Goal: Navigation & Orientation: Find specific page/section

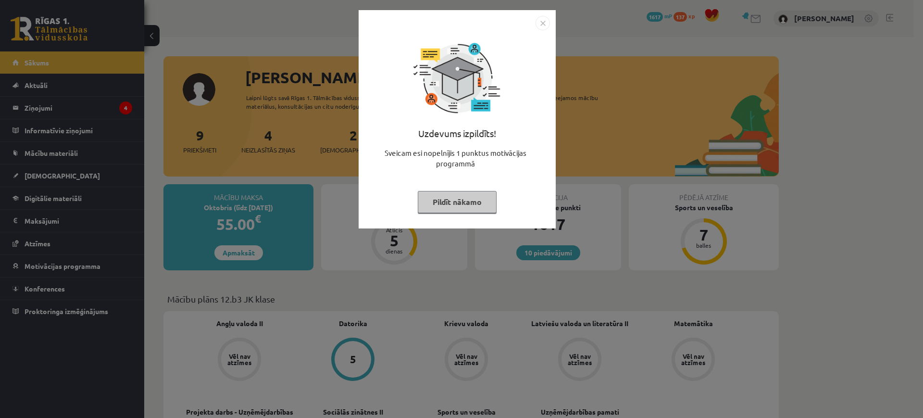
click at [546, 27] on img "Close" at bounding box center [543, 23] width 14 height 14
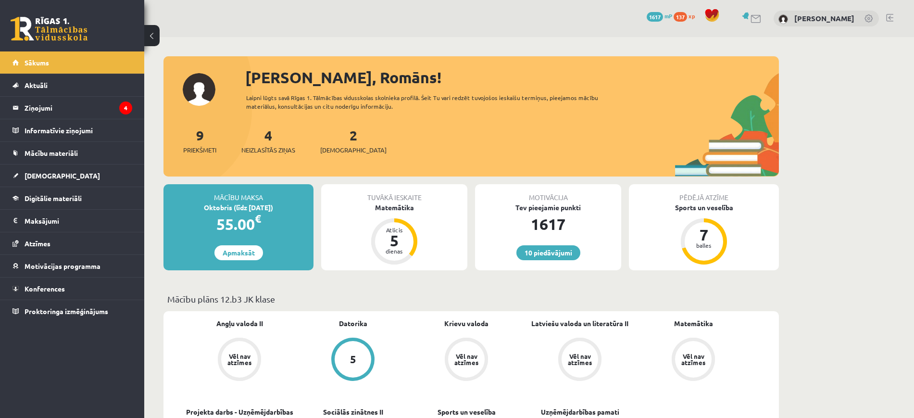
click at [351, 144] on div "2 Ieskaites" at bounding box center [353, 140] width 66 height 30
click at [348, 148] on span "[DEMOGRAPHIC_DATA]" at bounding box center [353, 150] width 66 height 10
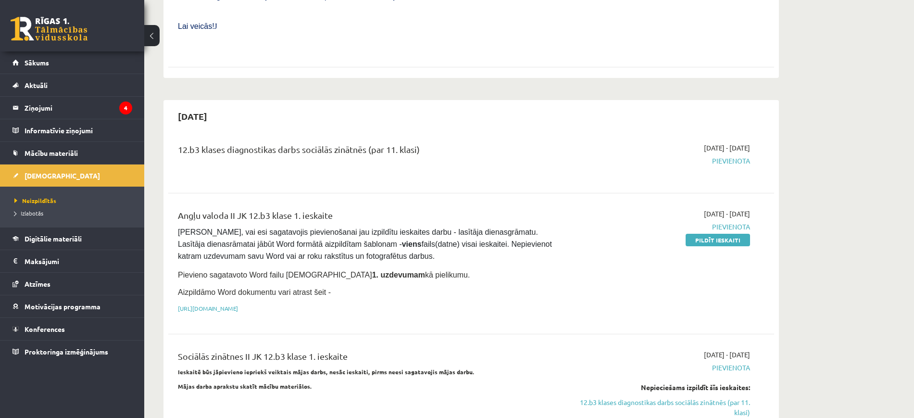
scroll to position [421, 0]
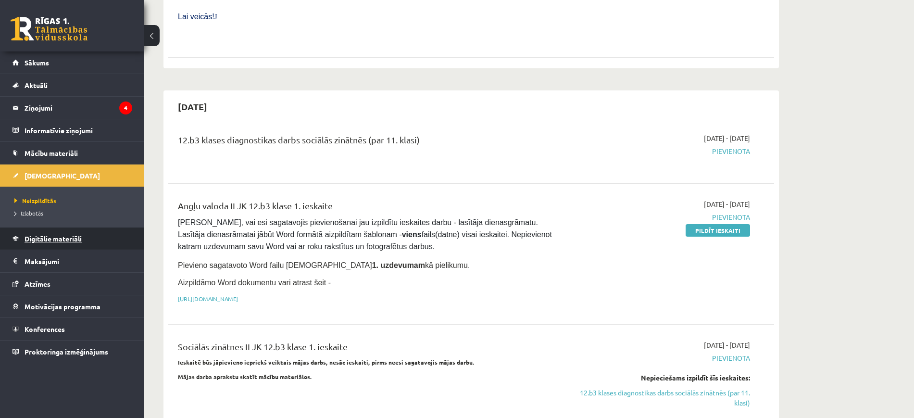
click at [71, 240] on span "Digitālie materiāli" at bounding box center [53, 238] width 57 height 9
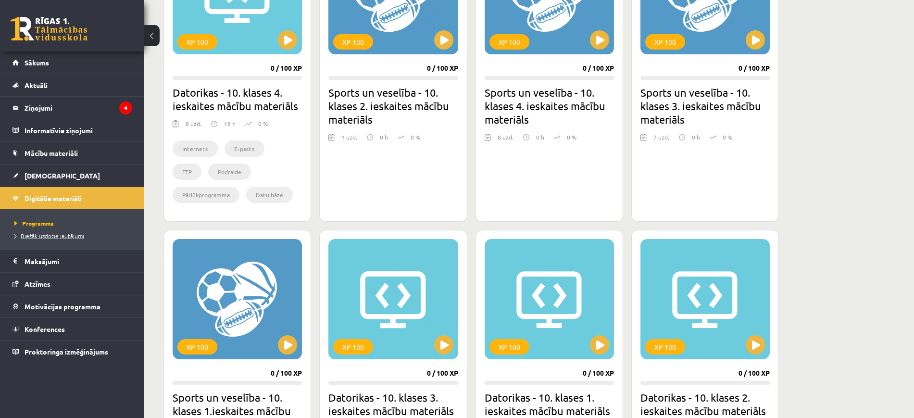
scroll to position [180, 0]
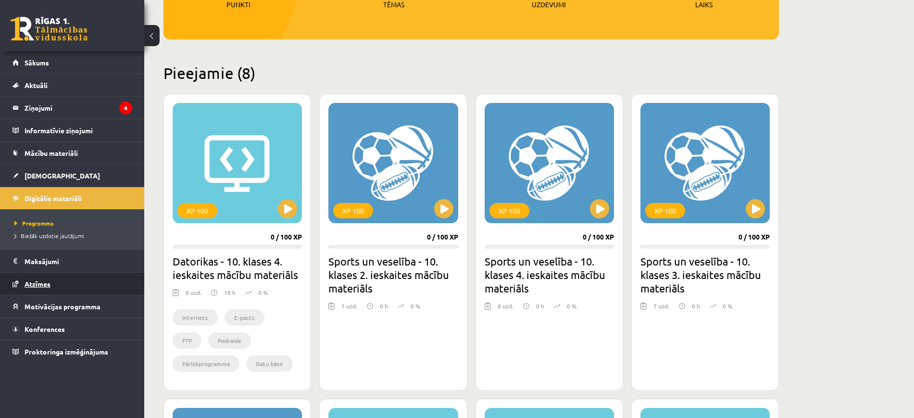
click at [56, 287] on link "Atzīmes" at bounding box center [73, 284] width 120 height 22
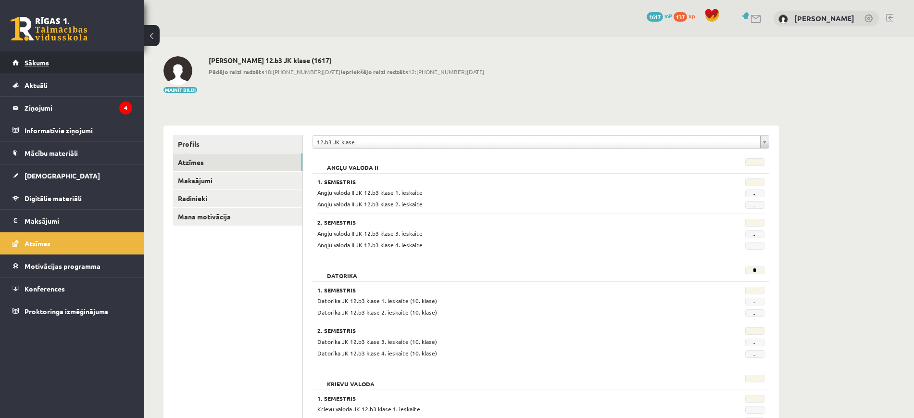
click at [75, 67] on link "Sākums" at bounding box center [73, 62] width 120 height 22
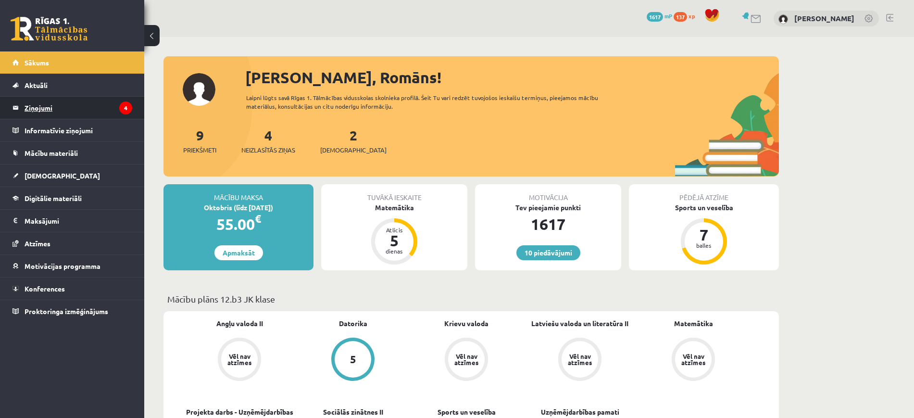
click at [79, 99] on legend "Ziņojumi 4" at bounding box center [79, 108] width 108 height 22
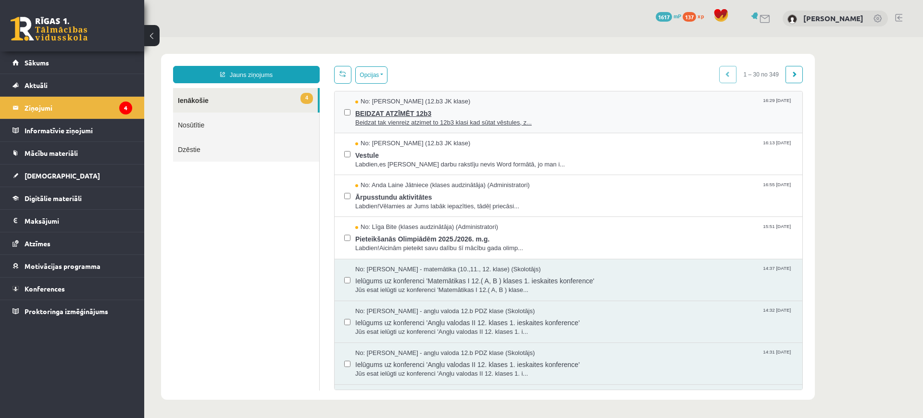
click at [508, 110] on span "BEIDZAT ATZĪMĒT 12b3" at bounding box center [574, 112] width 438 height 12
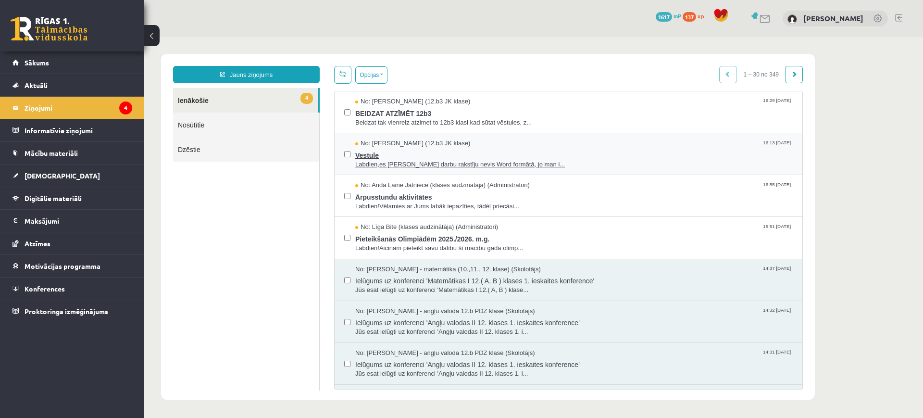
click at [527, 148] on span "Vestule" at bounding box center [574, 154] width 438 height 12
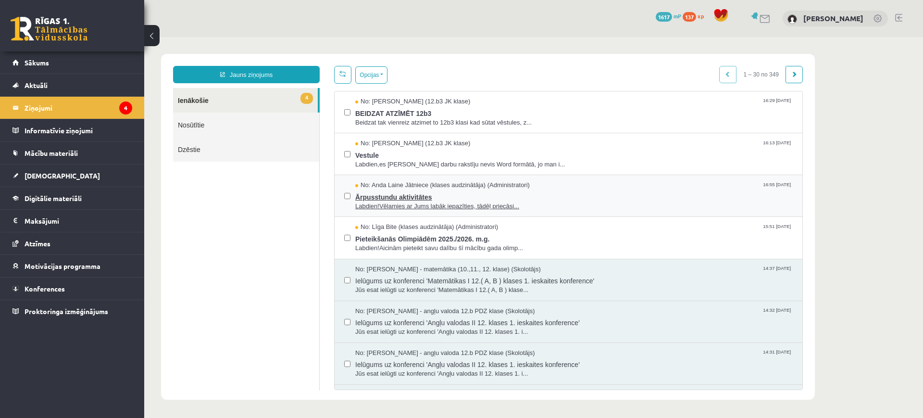
click at [507, 200] on span "Ārpusstundu aktivitātes" at bounding box center [574, 196] width 438 height 12
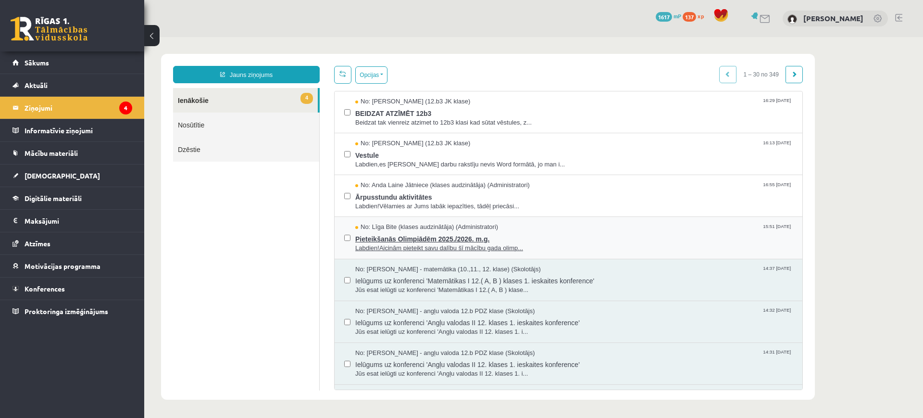
click at [512, 228] on div "No: Līga Bite (klases audzinātāja) (Administratori) 15:51 10/09/2025" at bounding box center [574, 227] width 438 height 9
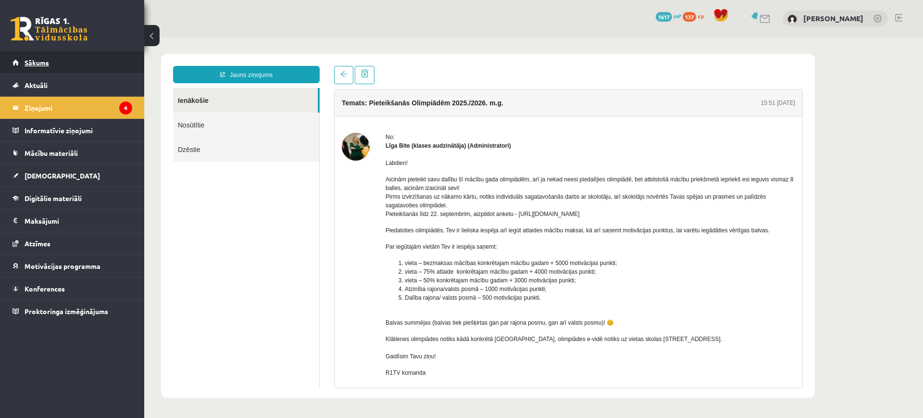
click at [75, 55] on link "Sākums" at bounding box center [73, 62] width 120 height 22
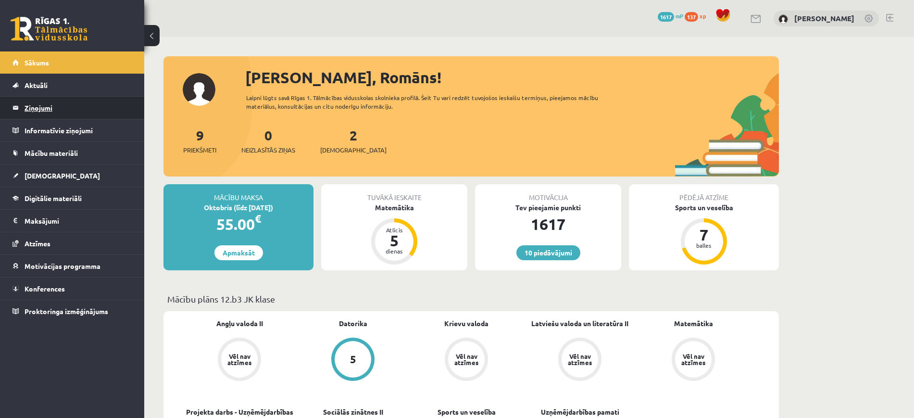
click at [73, 105] on legend "Ziņojumi 0" at bounding box center [79, 108] width 108 height 22
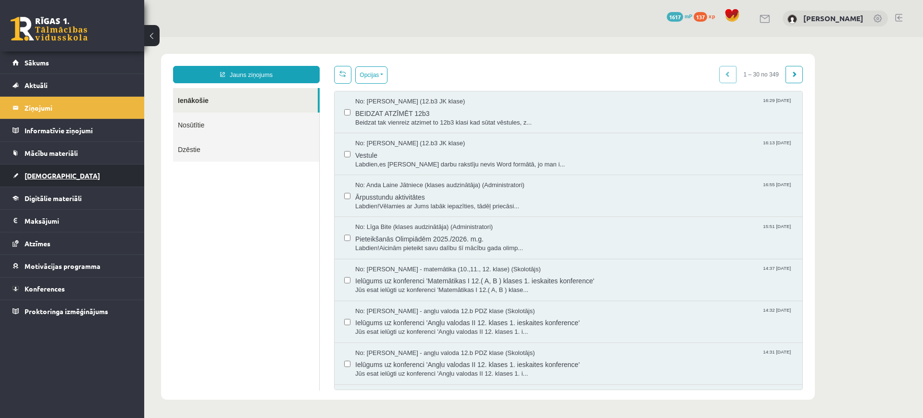
click at [58, 179] on link "[DEMOGRAPHIC_DATA]" at bounding box center [73, 175] width 120 height 22
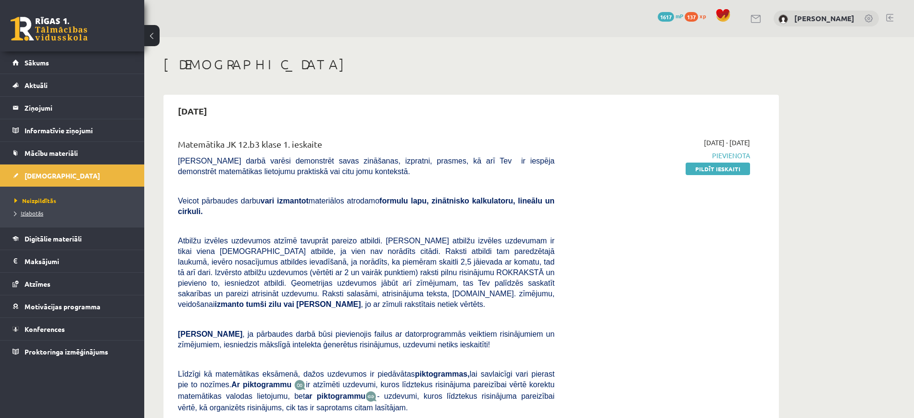
click at [50, 212] on link "Izlabotās" at bounding box center [74, 213] width 120 height 9
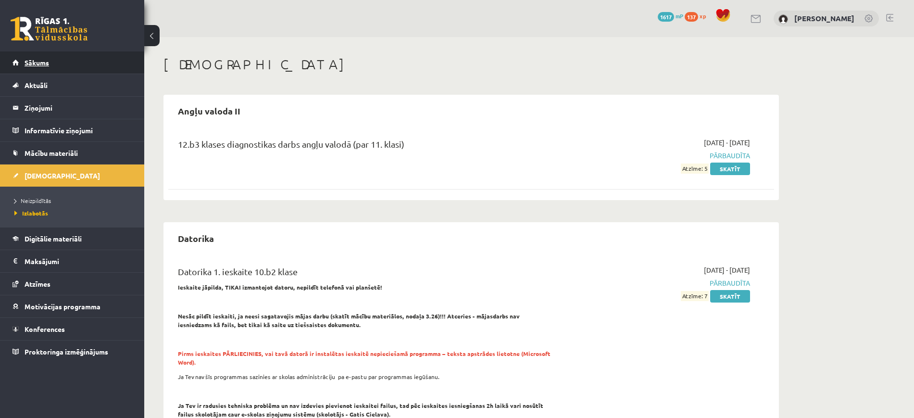
click at [68, 71] on link "Sākums" at bounding box center [73, 62] width 120 height 22
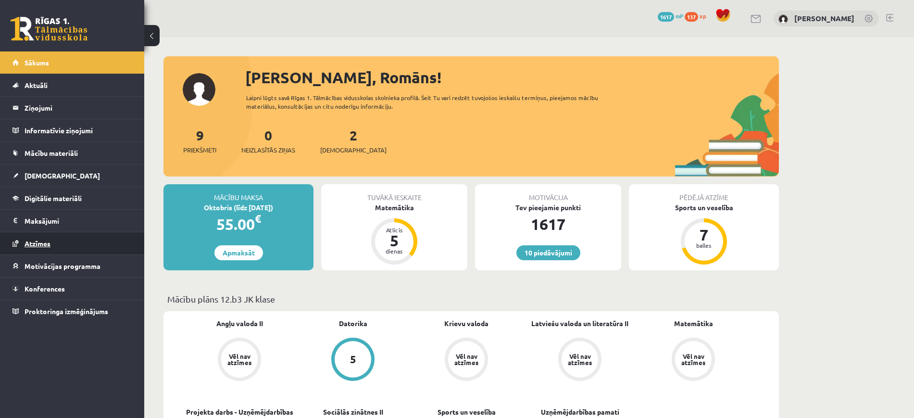
click at [90, 250] on link "Atzīmes" at bounding box center [73, 243] width 120 height 22
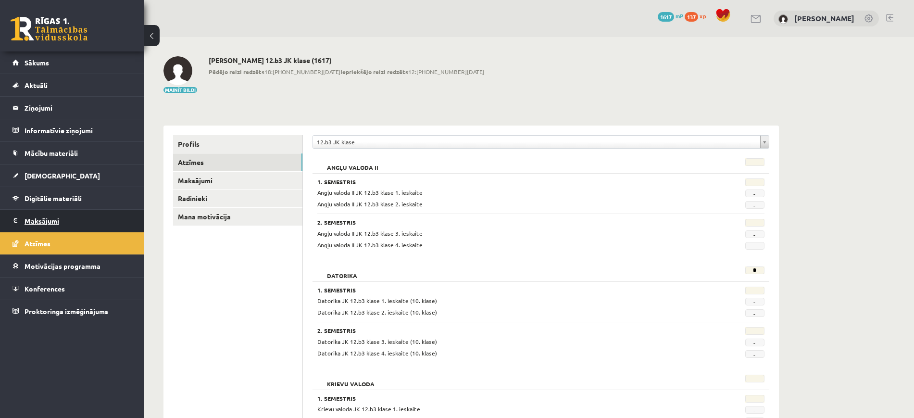
click at [97, 224] on legend "Maksājumi 0" at bounding box center [79, 221] width 108 height 22
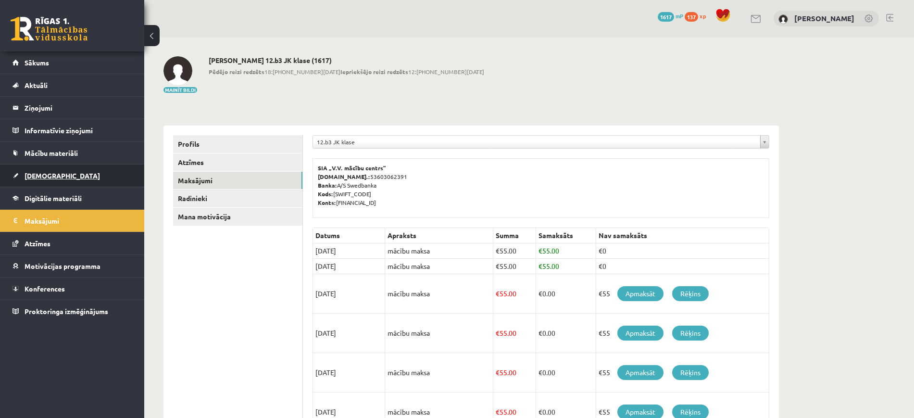
click at [91, 177] on link "[DEMOGRAPHIC_DATA]" at bounding box center [73, 175] width 120 height 22
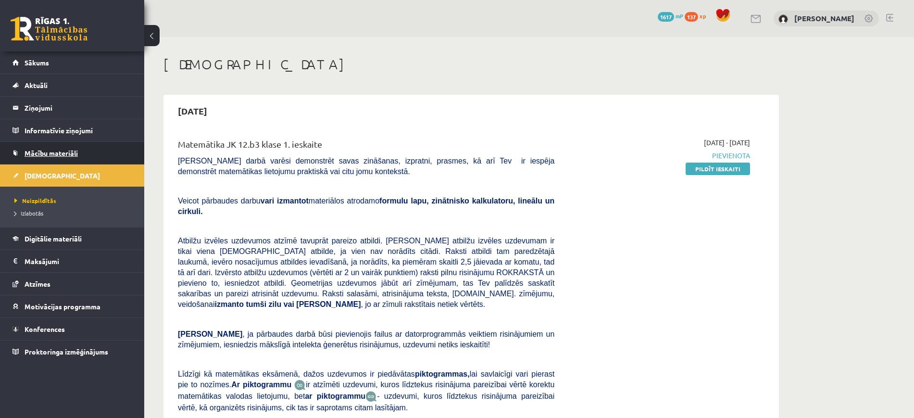
click at [80, 154] on link "Mācību materiāli" at bounding box center [73, 153] width 120 height 22
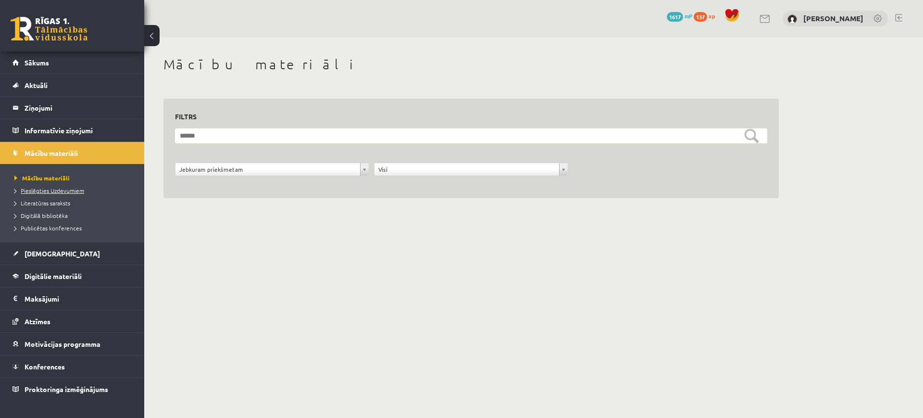
click at [75, 190] on span "Pieslēgties Uzdevumiem" at bounding box center [49, 191] width 70 height 8
click at [53, 228] on span "Publicētas konferences" at bounding box center [47, 228] width 67 height 8
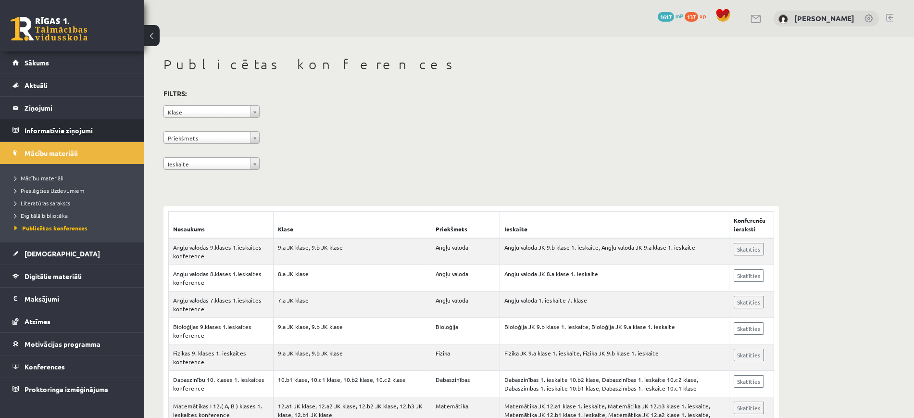
click at [66, 129] on legend "Informatīvie ziņojumi 0" at bounding box center [79, 130] width 108 height 22
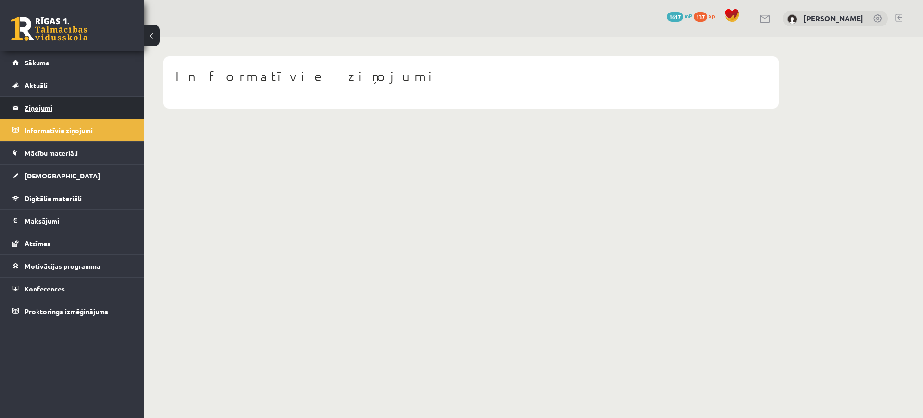
click at [65, 114] on legend "Ziņojumi 0" at bounding box center [79, 108] width 108 height 22
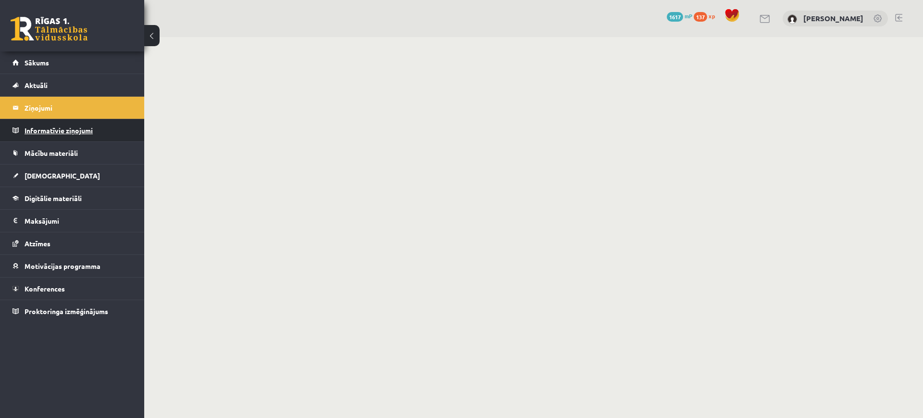
click at [65, 126] on legend "Informatīvie ziņojumi 0" at bounding box center [79, 130] width 108 height 22
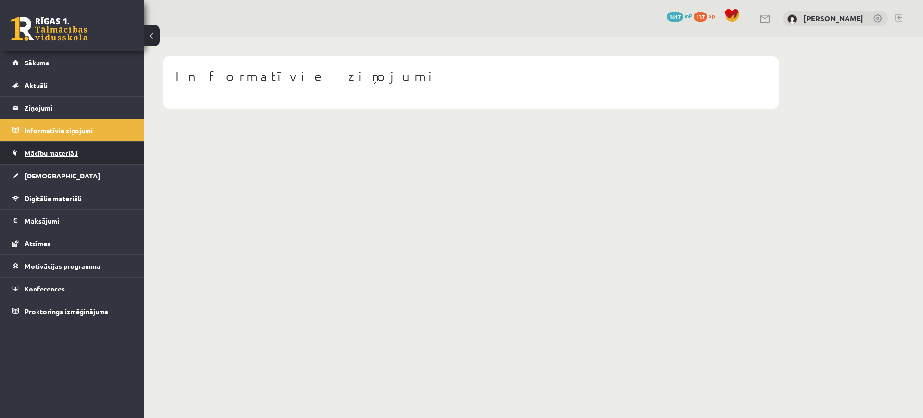
click at [63, 147] on link "Mācību materiāli" at bounding box center [73, 153] width 120 height 22
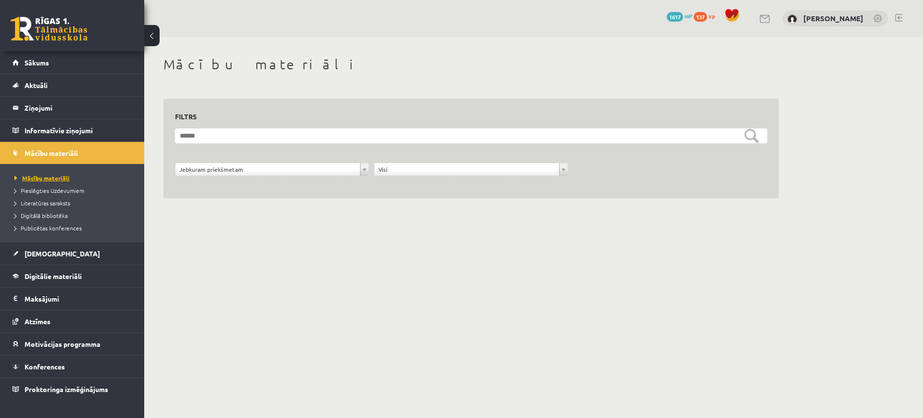
click at [67, 179] on span "Mācību materiāli" at bounding box center [41, 178] width 55 height 8
click at [50, 156] on span "Mācību materiāli" at bounding box center [51, 153] width 53 height 9
click at [50, 150] on span "Mācību materiāli" at bounding box center [51, 153] width 53 height 9
click at [39, 253] on span "[DEMOGRAPHIC_DATA]" at bounding box center [62, 253] width 75 height 9
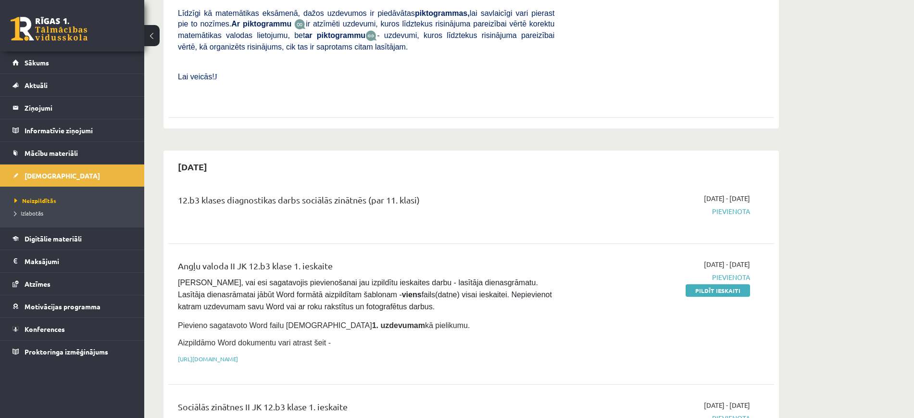
scroll to position [721, 0]
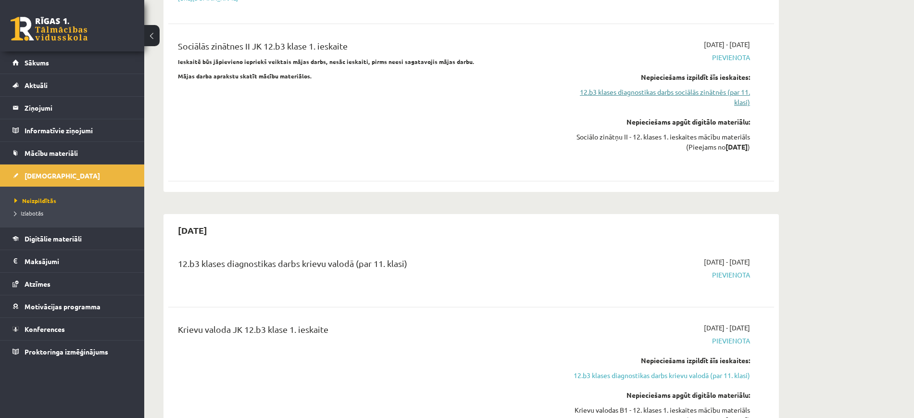
click at [698, 87] on link "12.b3 klases diagnostikas darbs sociālās zinātnēs (par 11. klasi)" at bounding box center [659, 97] width 181 height 20
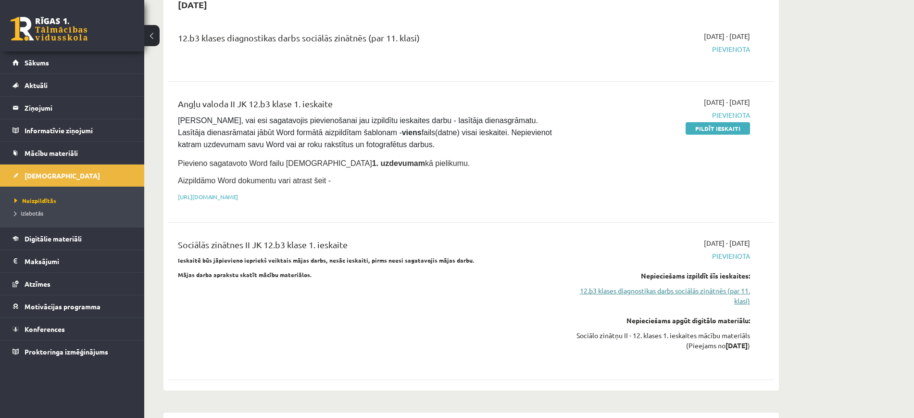
click at [674, 286] on link "12.b3 klases diagnostikas darbs sociālās zinātnēs (par 11. klasi)" at bounding box center [659, 296] width 181 height 20
click at [675, 286] on link "12.b3 klases diagnostikas darbs sociālās zinātnēs (par 11. klasi)" at bounding box center [659, 296] width 181 height 20
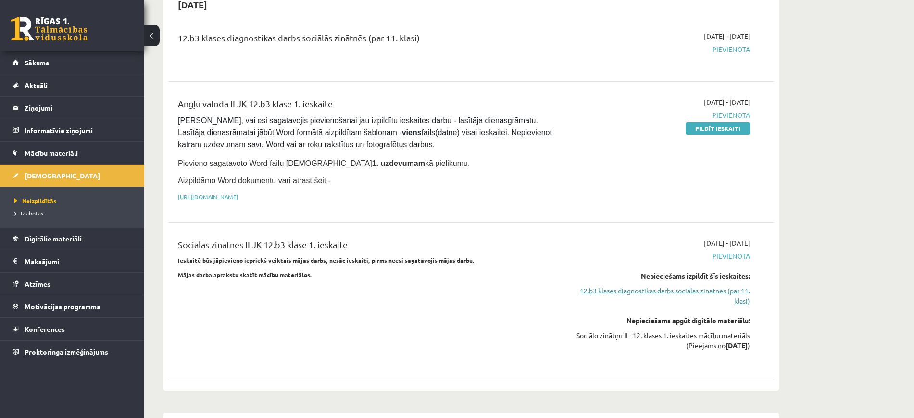
click at [675, 286] on link "12.b3 klases diagnostikas darbs sociālās zinātnēs (par 11. klasi)" at bounding box center [659, 296] width 181 height 20
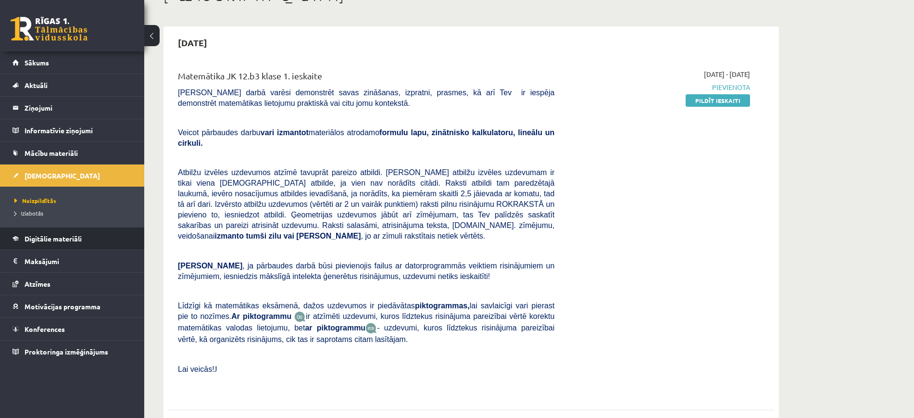
scroll to position [240, 0]
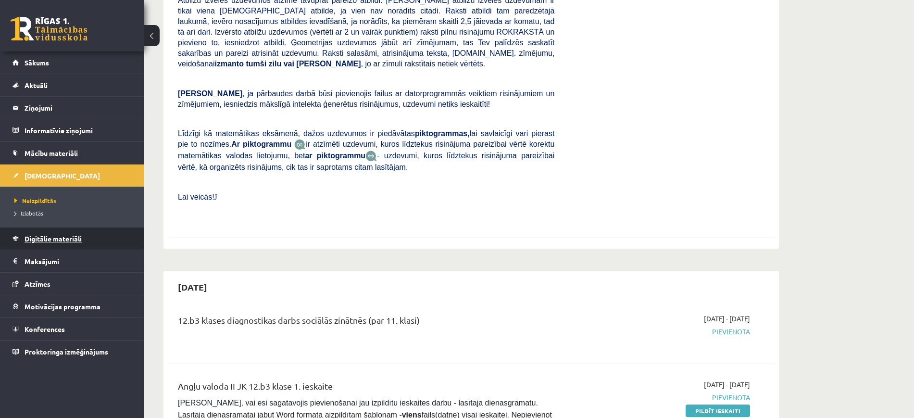
click at [28, 239] on span "Digitālie materiāli" at bounding box center [53, 238] width 57 height 9
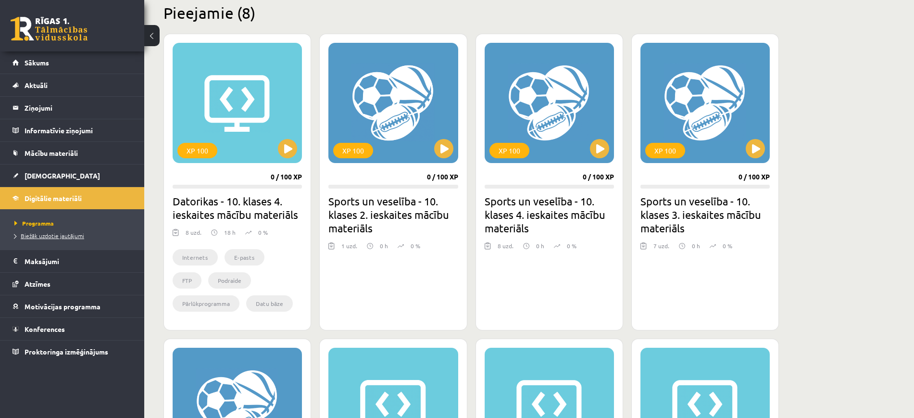
click at [35, 237] on span "Biežāk uzdotie jautājumi" at bounding box center [49, 236] width 70 height 8
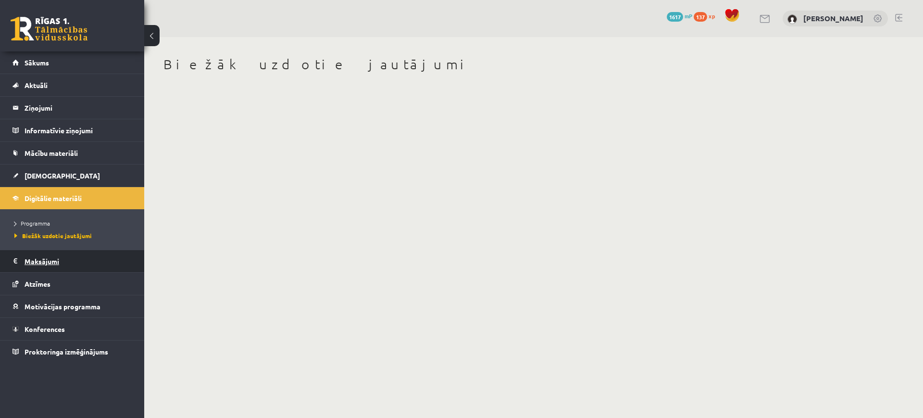
click at [40, 258] on legend "Maksājumi 0" at bounding box center [79, 261] width 108 height 22
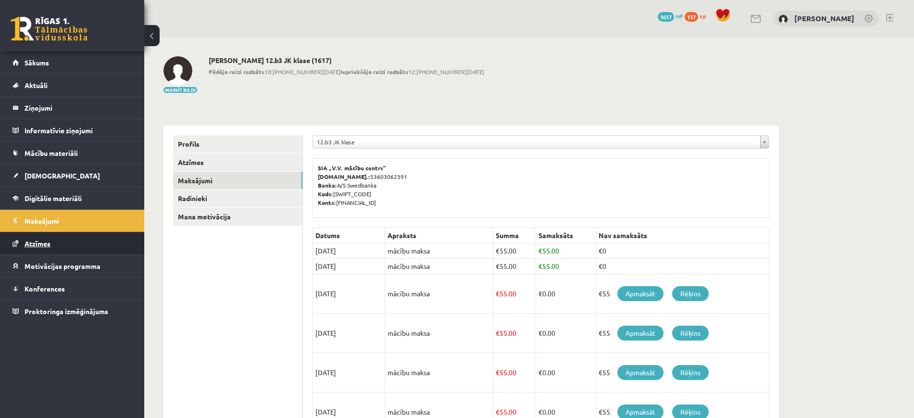
click at [42, 242] on span "Atzīmes" at bounding box center [38, 243] width 26 height 9
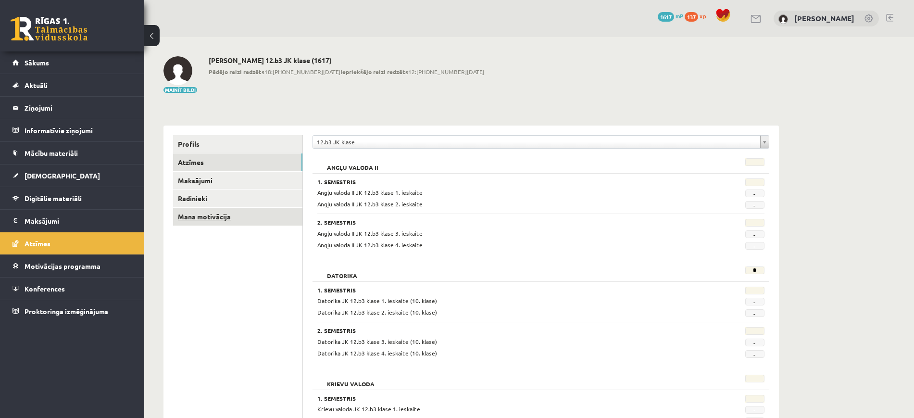
click at [261, 215] on link "Mana motivācija" at bounding box center [237, 217] width 129 height 18
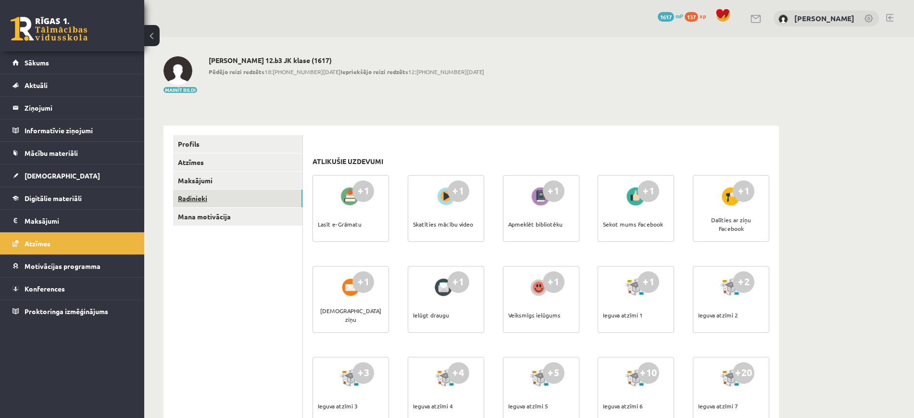
click at [262, 201] on link "Radinieki" at bounding box center [237, 198] width 129 height 18
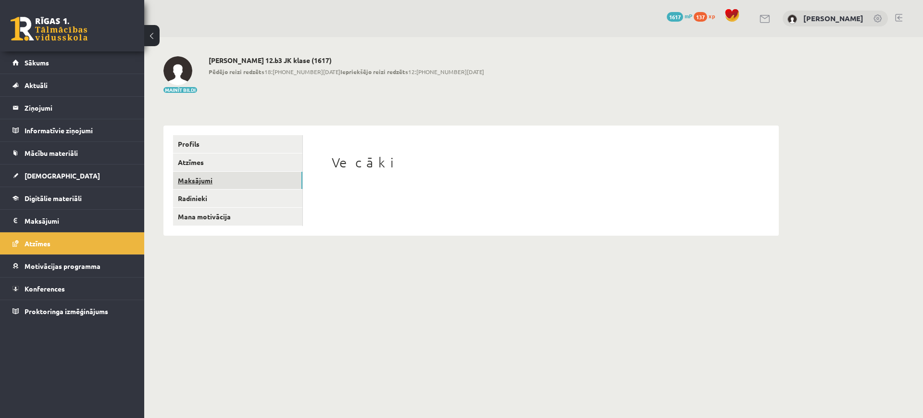
click at [260, 178] on link "Maksājumi" at bounding box center [237, 181] width 129 height 18
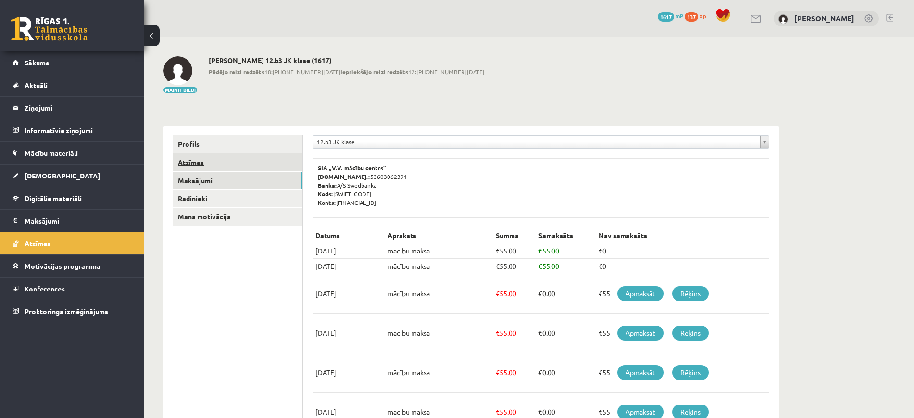
click at [252, 159] on link "Atzīmes" at bounding box center [237, 162] width 129 height 18
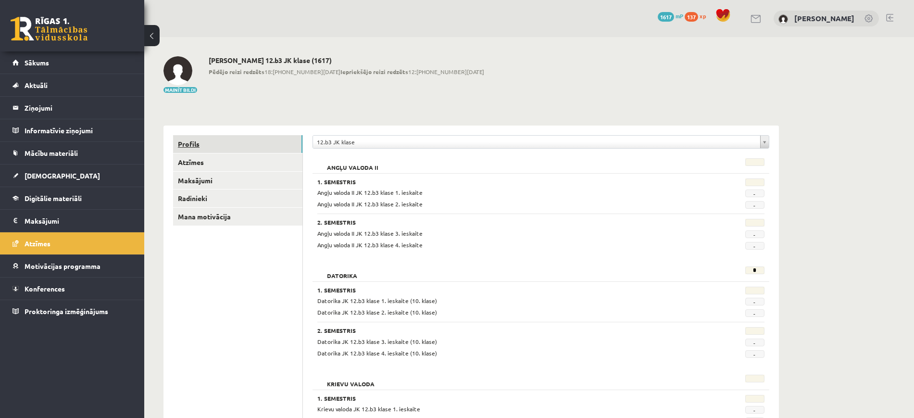
click at [252, 144] on link "Profils" at bounding box center [237, 144] width 129 height 18
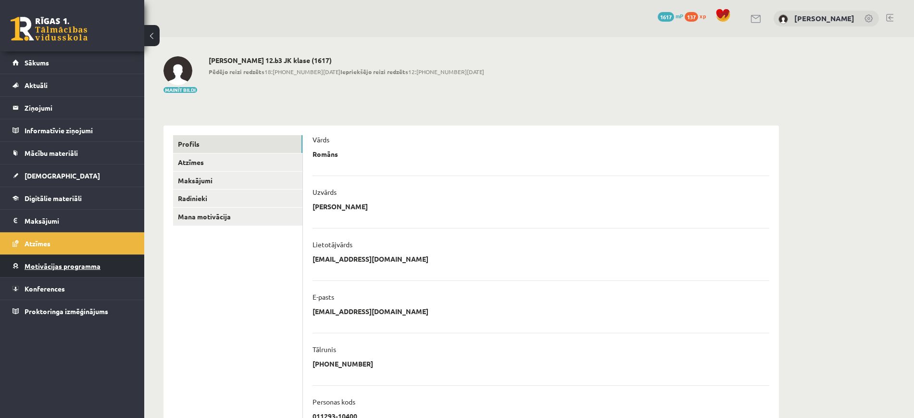
click at [68, 266] on span "Motivācijas programma" at bounding box center [63, 266] width 76 height 9
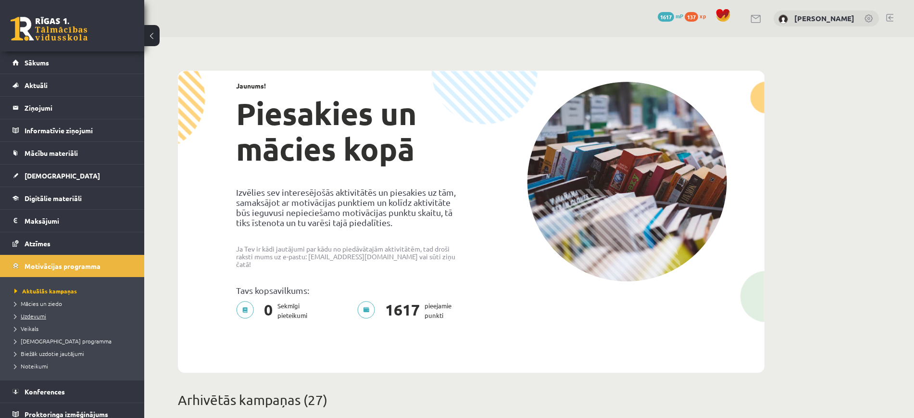
click at [40, 315] on span "Uzdevumi" at bounding box center [30, 316] width 32 height 8
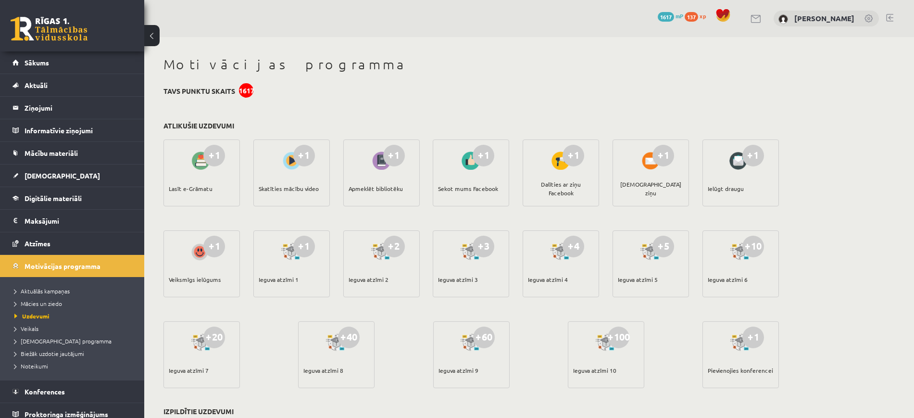
click at [191, 176] on div "Lasīt e-Grāmatu" at bounding box center [191, 189] width 44 height 34
click at [207, 155] on div "+1" at bounding box center [214, 156] width 22 height 22
click at [64, 266] on span "Motivācijas programma" at bounding box center [63, 266] width 76 height 9
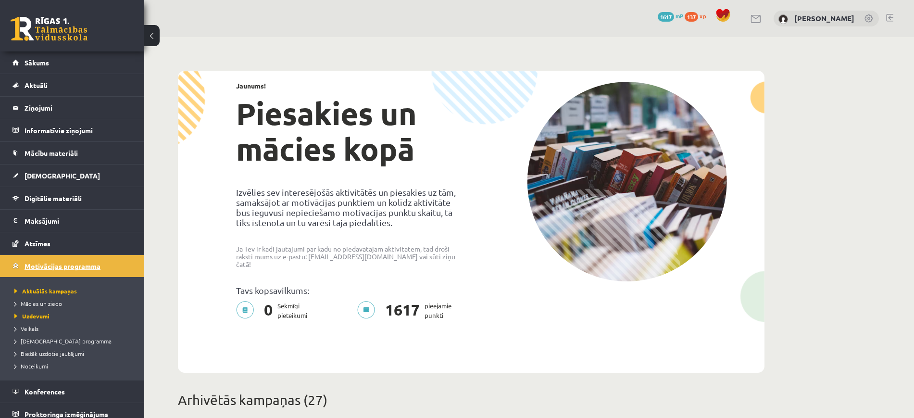
click at [21, 265] on link "Motivācijas programma" at bounding box center [73, 266] width 120 height 22
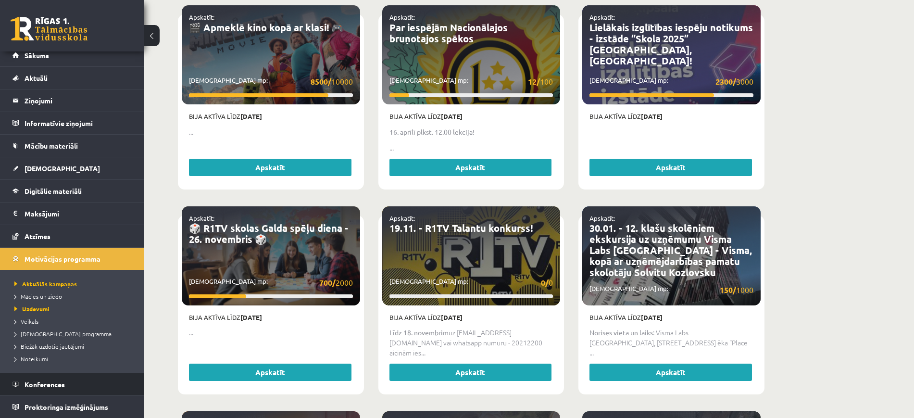
scroll to position [421, 0]
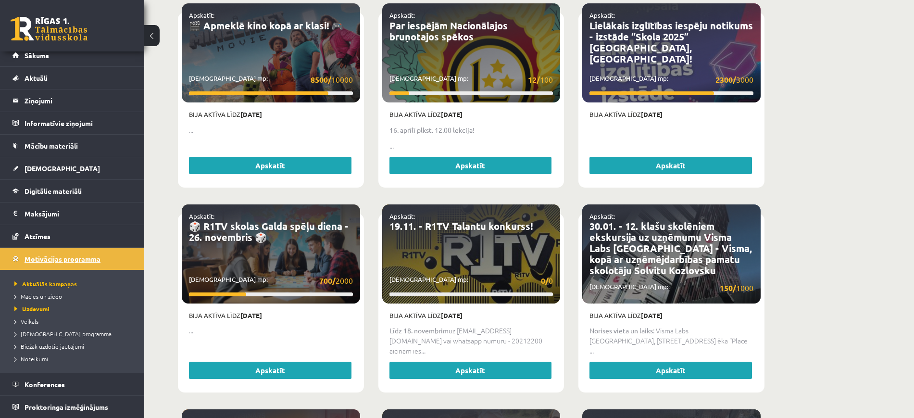
click at [52, 256] on span "Motivācijas programma" at bounding box center [63, 258] width 76 height 9
click at [40, 380] on span "Konferences" at bounding box center [45, 384] width 40 height 9
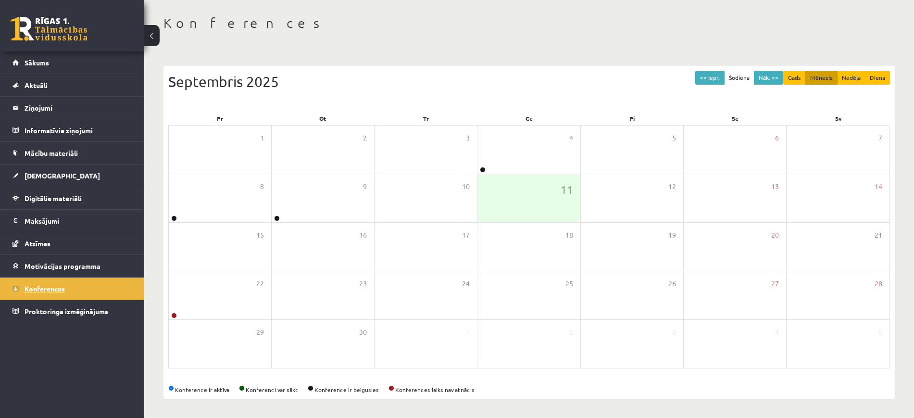
scroll to position [42, 0]
click at [46, 312] on span "Proktoringa izmēģinājums" at bounding box center [67, 311] width 84 height 9
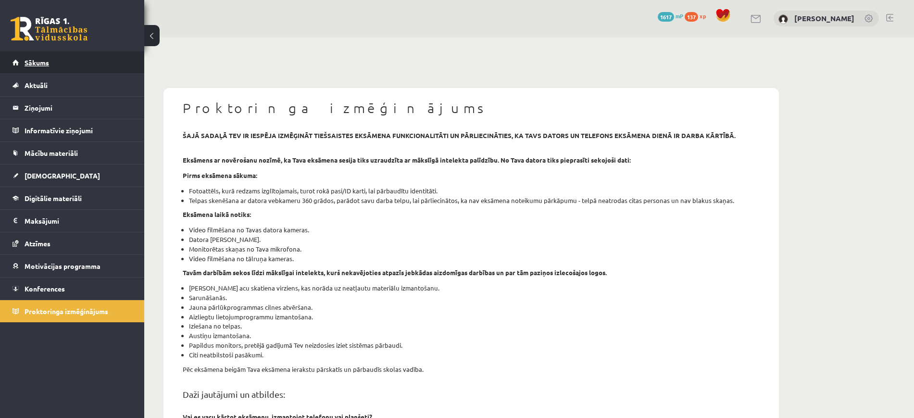
click at [47, 64] on span "Sākums" at bounding box center [37, 62] width 25 height 9
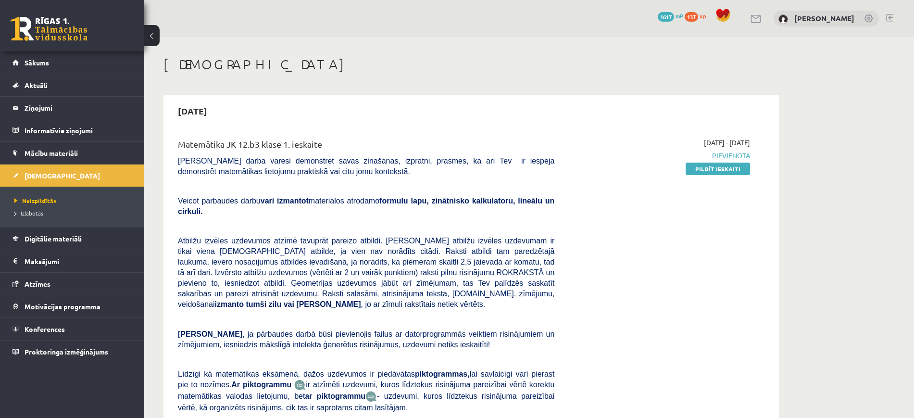
scroll to position [523, 0]
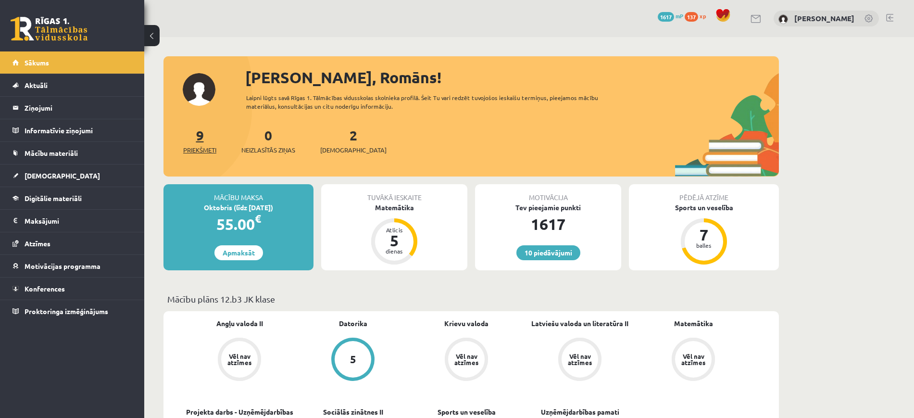
click at [203, 151] on span "Priekšmeti" at bounding box center [199, 150] width 33 height 10
